Goal: Navigation & Orientation: Find specific page/section

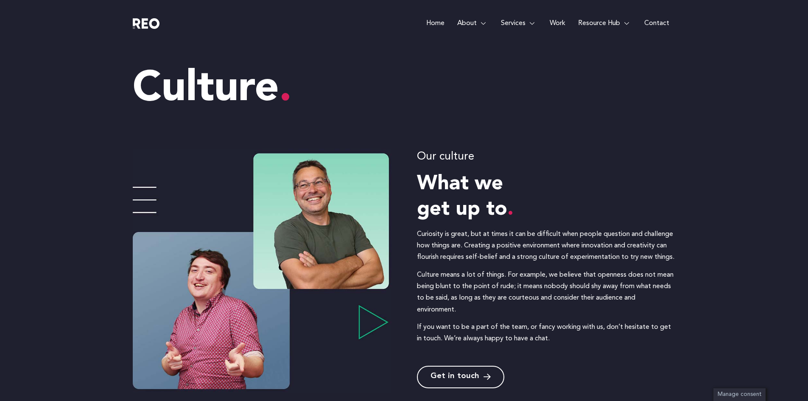
click at [151, 24] on img at bounding box center [146, 23] width 27 height 11
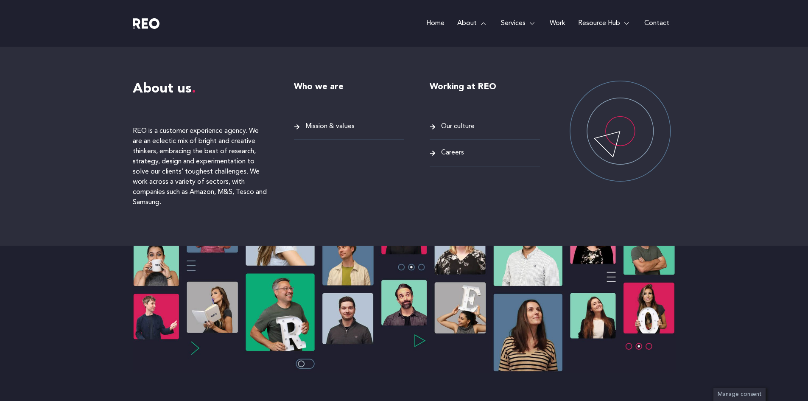
click at [446, 153] on span "Careers" at bounding box center [451, 152] width 25 height 11
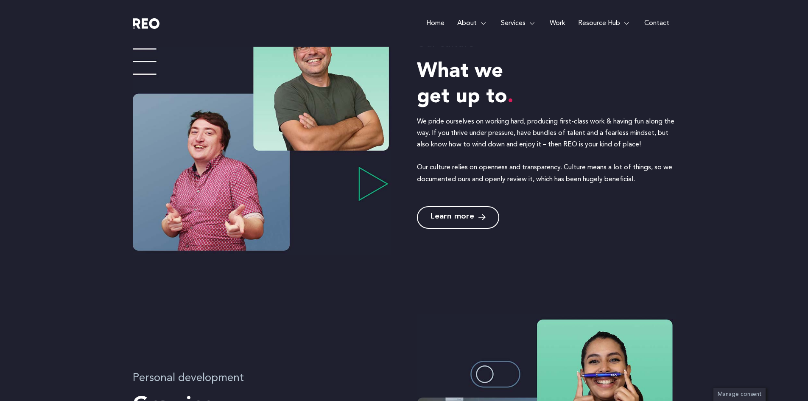
scroll to position [611, 0]
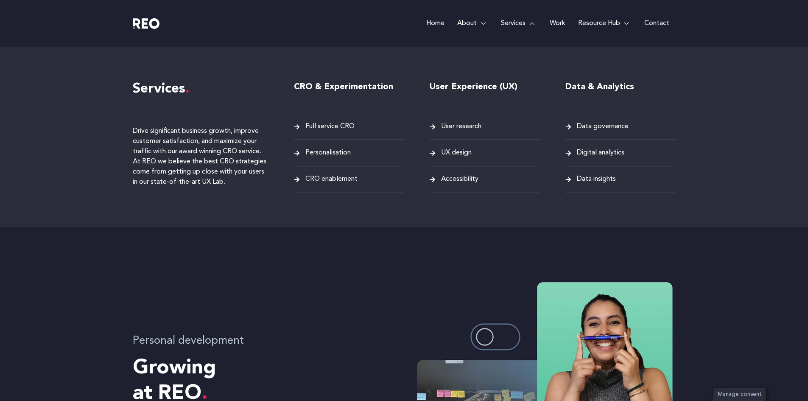
click at [468, 179] on span "Accessibility" at bounding box center [458, 178] width 39 height 11
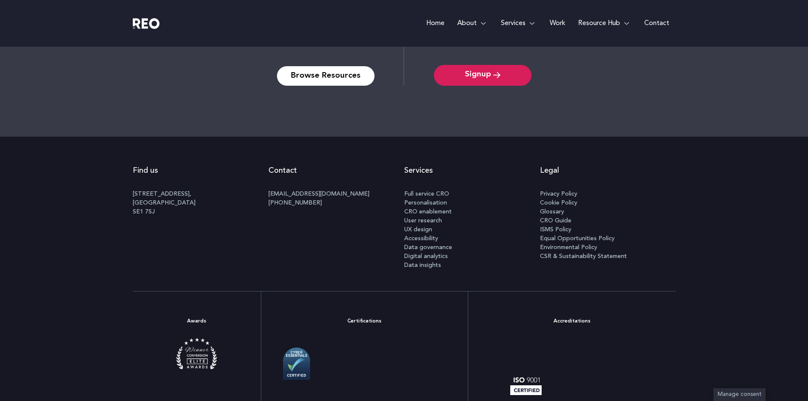
scroll to position [2554, 0]
